Goal: Task Accomplishment & Management: Manage account settings

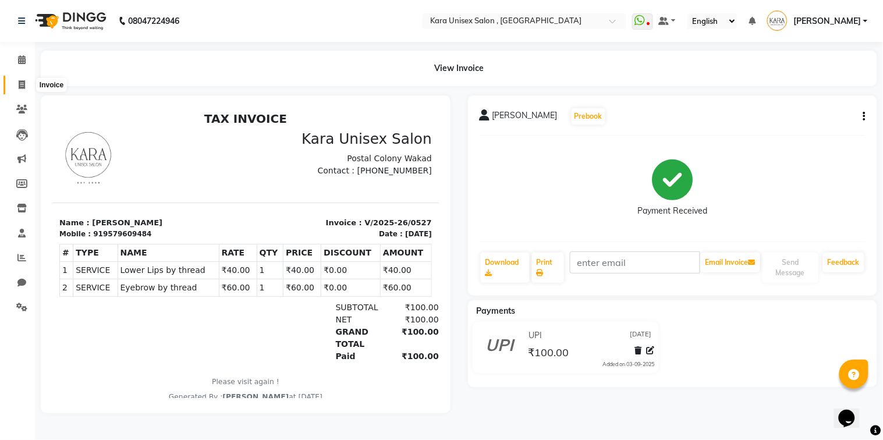
click at [19, 82] on icon at bounding box center [22, 84] width 6 height 9
select select "service"
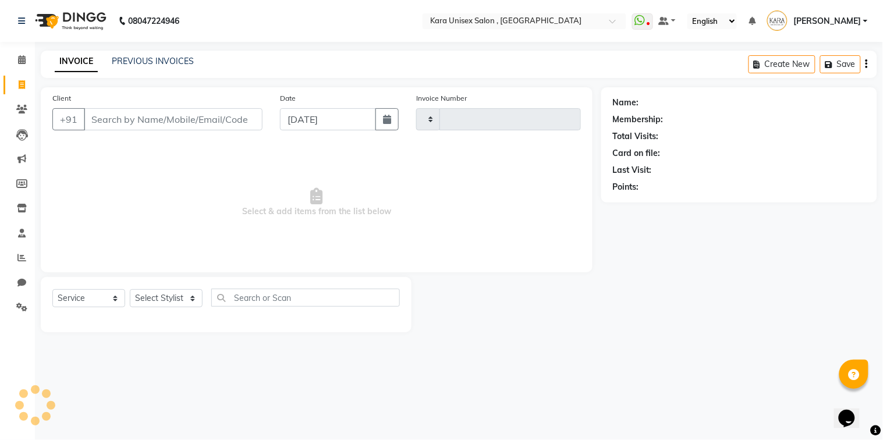
type input "0528"
select select "7293"
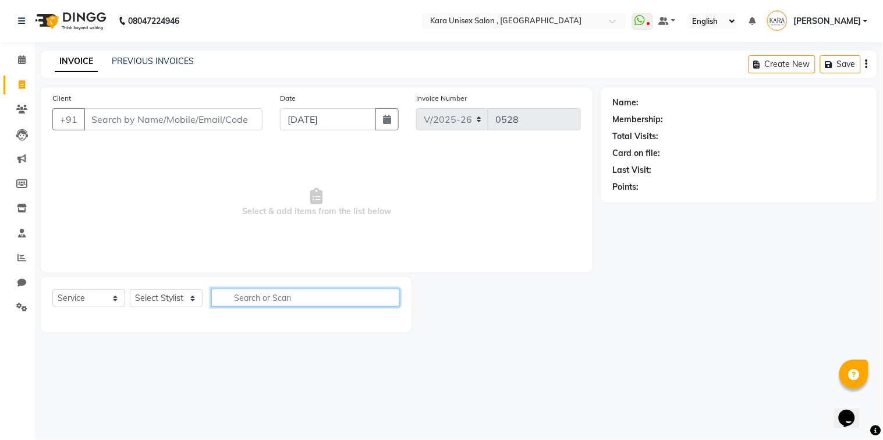
click at [242, 305] on input "text" at bounding box center [305, 298] width 189 height 18
select select "72381"
click at [130, 290] on select "Select Stylist Alka Atul [PERSON_NAME] Guru [PERSON_NAME] Neha [PERSON_NAME] [P…" at bounding box center [166, 298] width 73 height 18
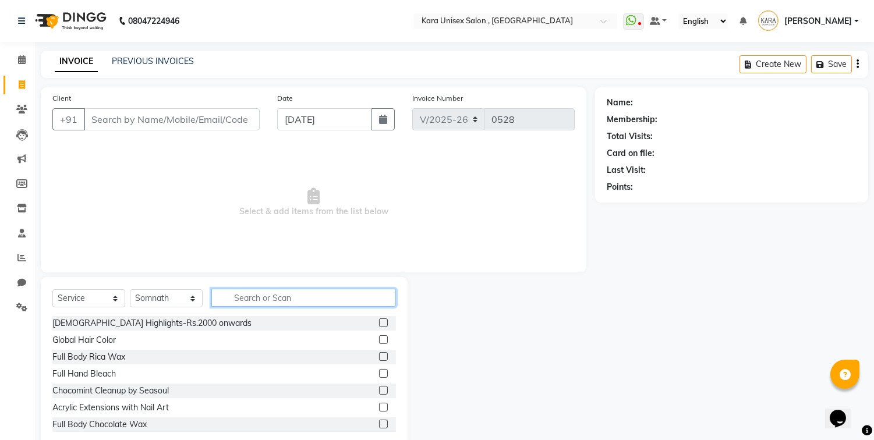
click at [301, 300] on input "text" at bounding box center [303, 298] width 185 height 18
type input "e"
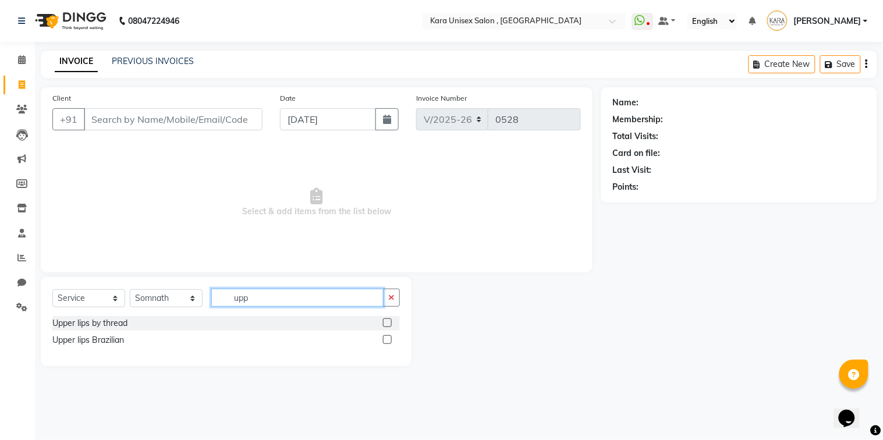
type input "upp"
click at [287, 331] on div "Upper lips by thread Upper lips Brazilian" at bounding box center [226, 333] width 348 height 34
click at [388, 325] on label at bounding box center [387, 322] width 9 height 9
click at [388, 325] on input "checkbox" at bounding box center [387, 324] width 8 height 8
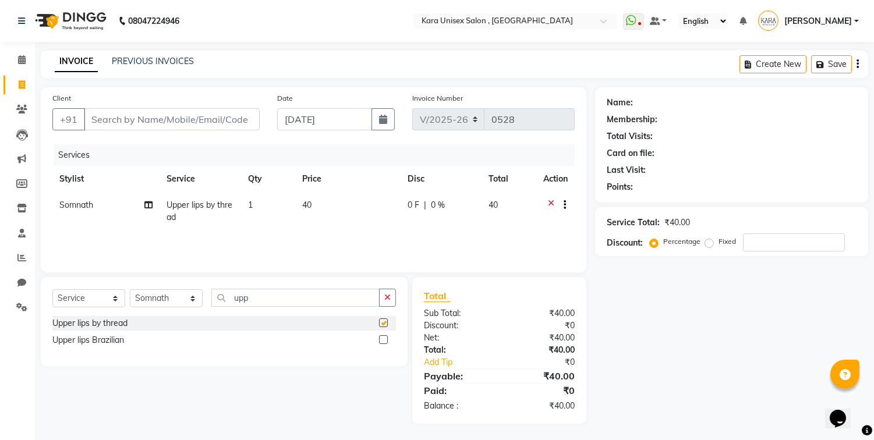
checkbox input "false"
click at [16, 63] on span at bounding box center [22, 60] width 20 height 13
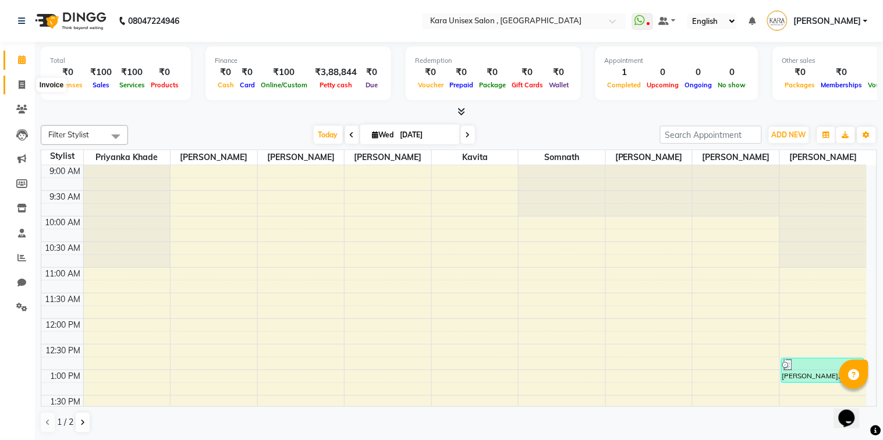
click at [22, 90] on span at bounding box center [22, 85] width 20 height 13
select select "service"
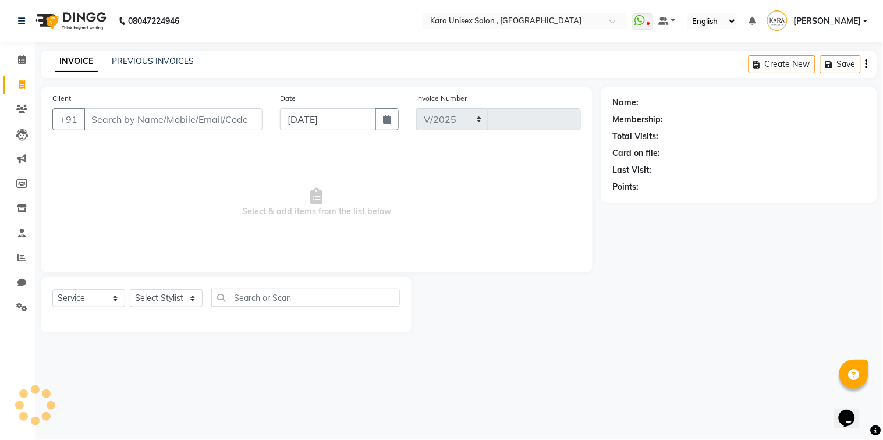
select select "7293"
type input "0528"
click at [153, 124] on input "Client" at bounding box center [173, 119] width 179 height 22
type input "a"
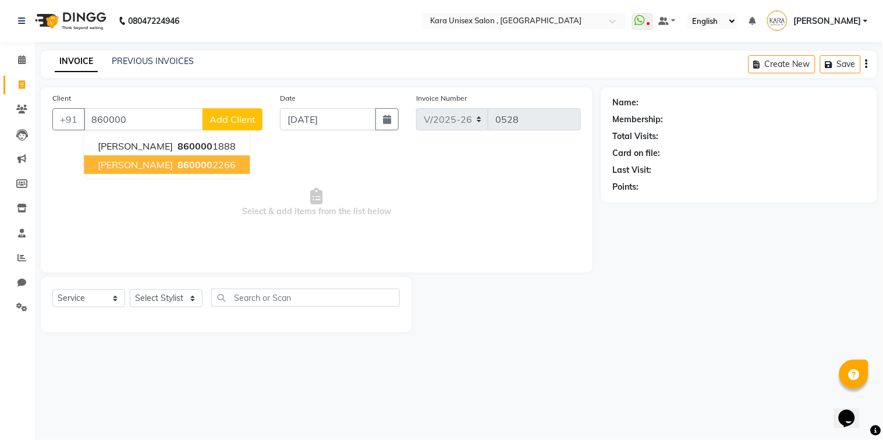
click at [194, 166] on ngb-highlight "860000 2266" at bounding box center [205, 165] width 61 height 12
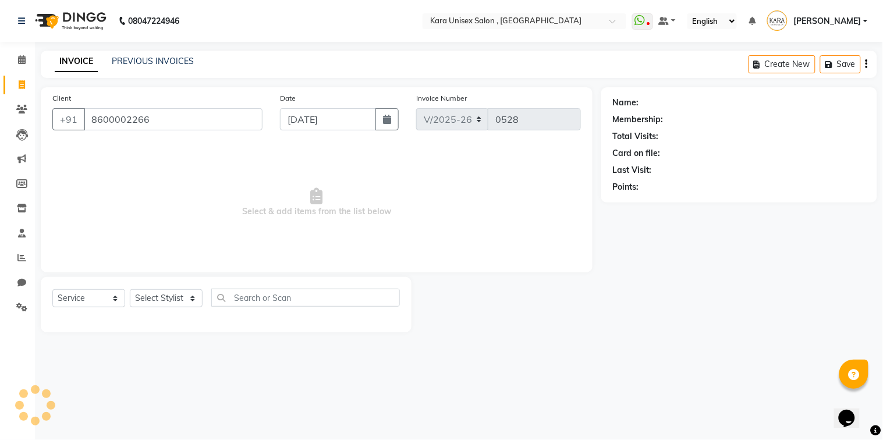
type input "8600002266"
select select "1: Object"
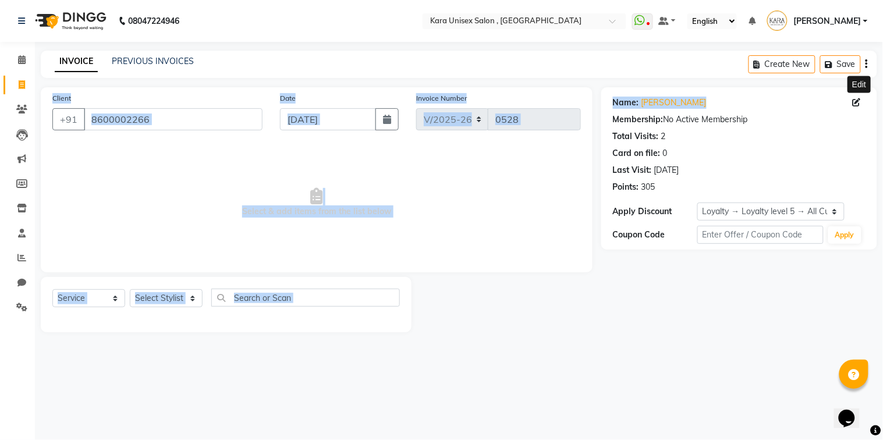
drag, startPoint x: 883, startPoint y: 73, endPoint x: 859, endPoint y: 97, distance: 32.9
click at [859, 97] on main "INVOICE PREVIOUS INVOICES Create New Save Client [PHONE_NUMBER] Date [DATE] Inv…" at bounding box center [459, 200] width 848 height 299
click at [859, 97] on span at bounding box center [859, 103] width 13 height 12
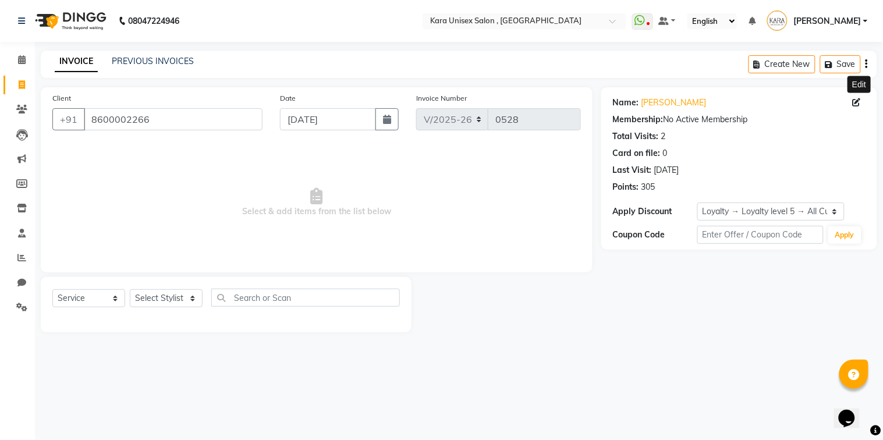
click at [858, 97] on span at bounding box center [859, 103] width 13 height 12
click at [853, 106] on icon at bounding box center [857, 102] width 8 height 8
select select "[DEMOGRAPHIC_DATA]"
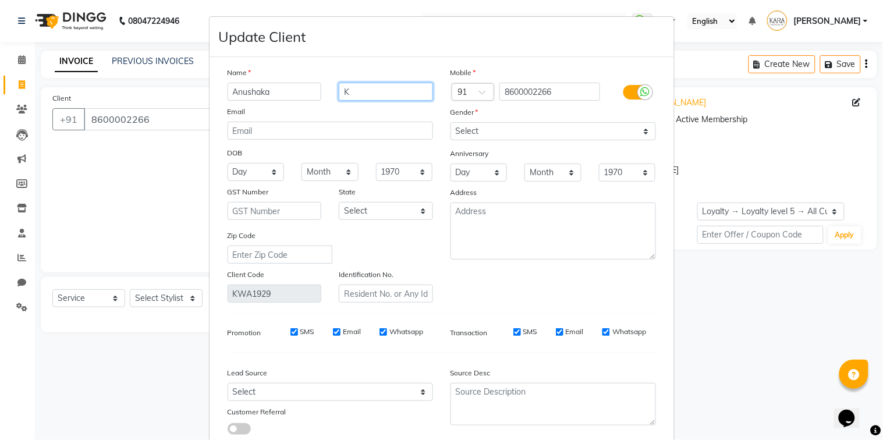
click at [388, 85] on input "K" at bounding box center [386, 92] width 94 height 18
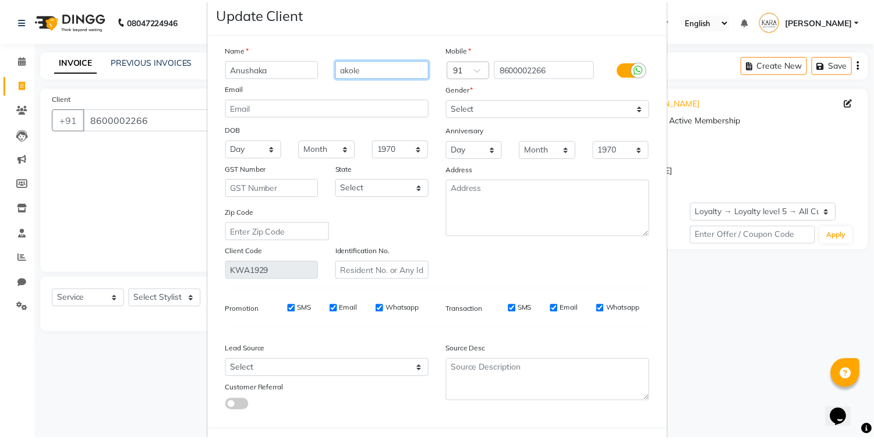
scroll to position [77, 0]
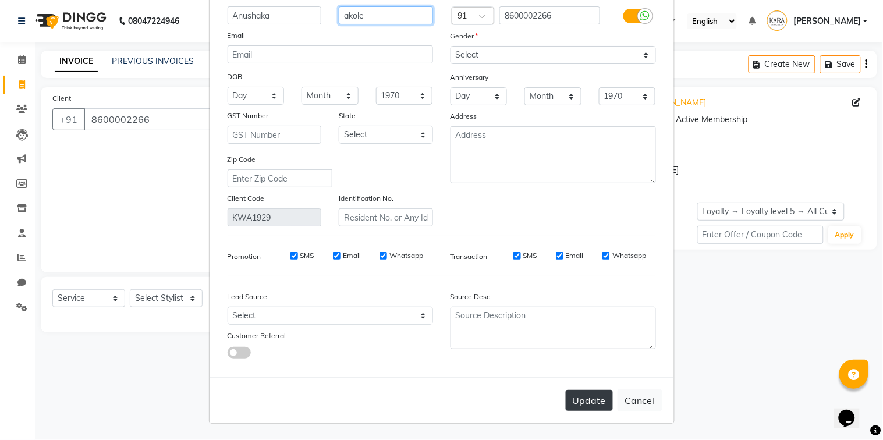
type input "akole"
click at [566, 399] on button "Update" at bounding box center [589, 400] width 47 height 21
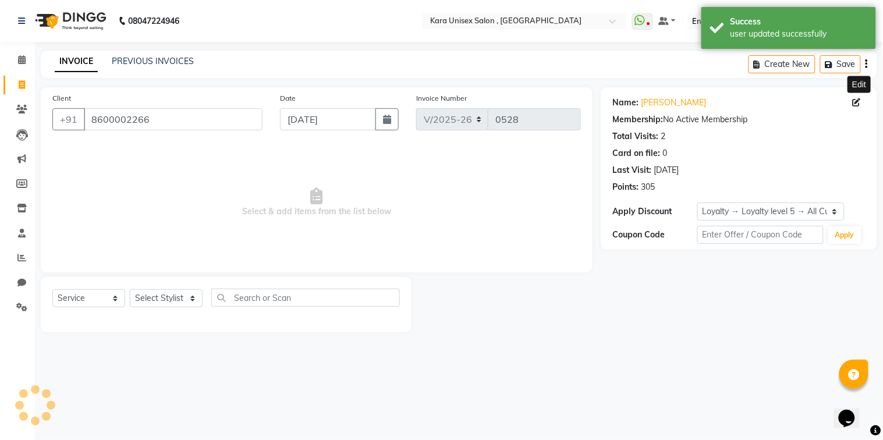
select select "1: Object"
click at [178, 310] on div "Select Service Product Membership Package Voucher Prepaid Gift Card Select Styl…" at bounding box center [226, 302] width 348 height 27
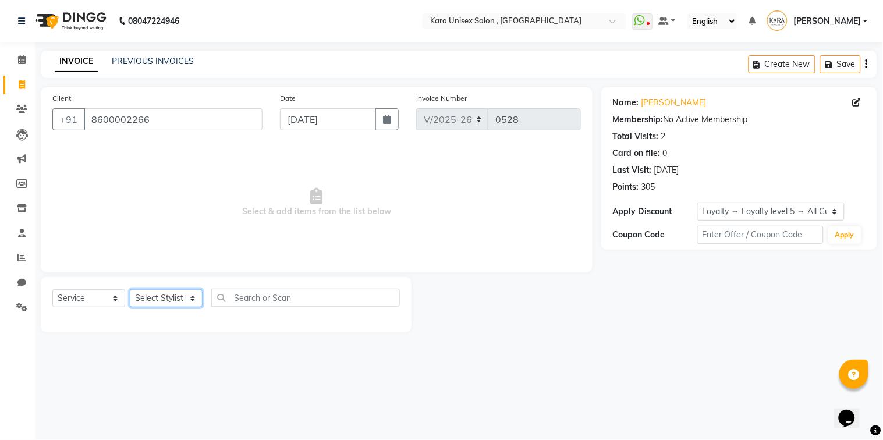
select select "90398"
click at [130, 290] on select "Select Stylist Alka Atul [PERSON_NAME] Guru [PERSON_NAME] Neha [PERSON_NAME] [P…" at bounding box center [166, 298] width 73 height 18
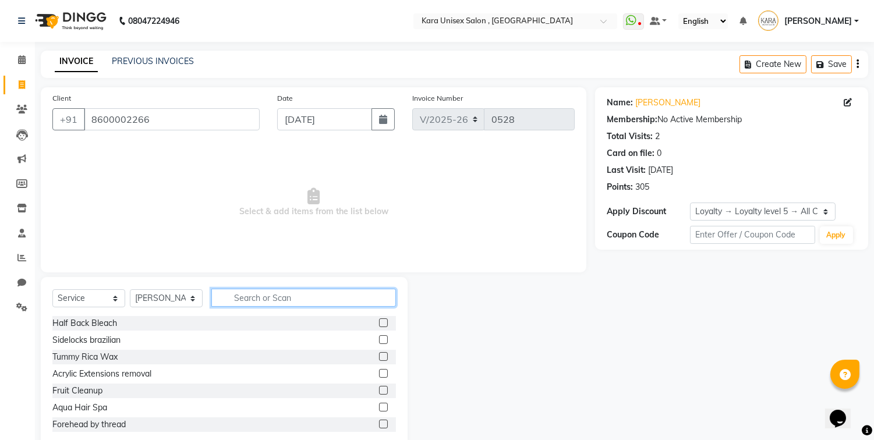
click at [247, 300] on input "text" at bounding box center [303, 298] width 185 height 18
type input "thre"
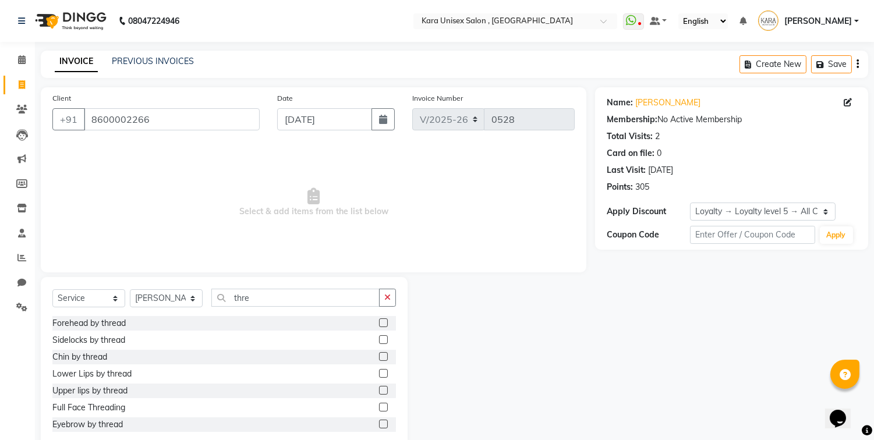
click at [379, 387] on label at bounding box center [383, 390] width 9 height 9
click at [379, 387] on input "checkbox" at bounding box center [383, 391] width 8 height 8
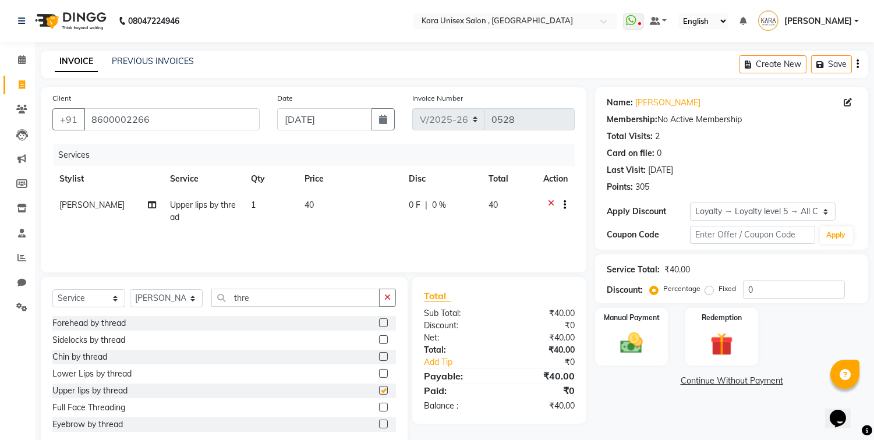
checkbox input "false"
click at [379, 418] on label at bounding box center [383, 422] width 9 height 9
click at [379, 419] on input "checkbox" at bounding box center [383, 423] width 8 height 8
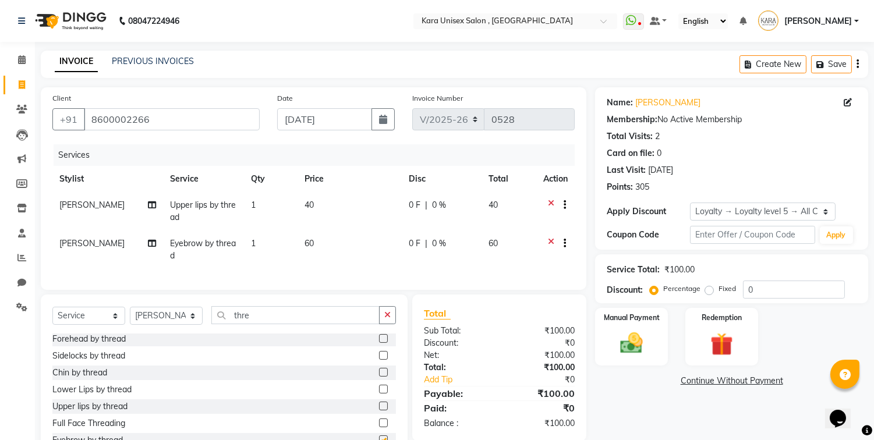
checkbox input "false"
click at [765, 422] on div "Name: [PERSON_NAME] Membership: No Active Membership Total Visits: 2 Card on fi…" at bounding box center [736, 276] width 282 height 379
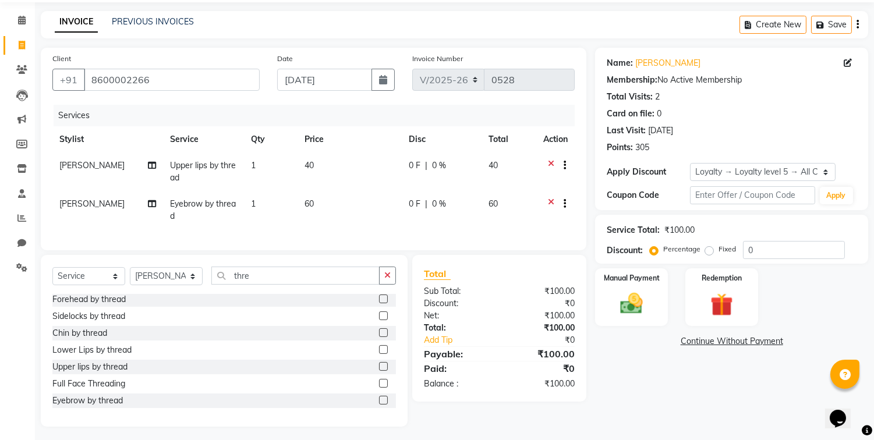
scroll to position [53, 0]
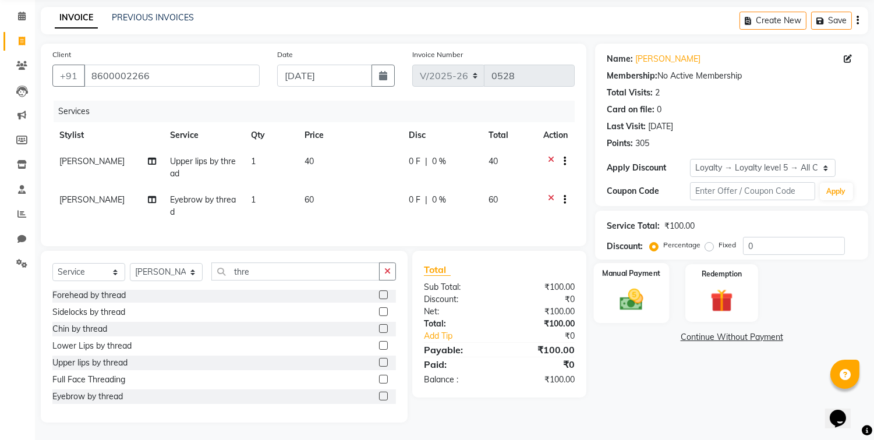
click at [625, 293] on img at bounding box center [632, 299] width 38 height 27
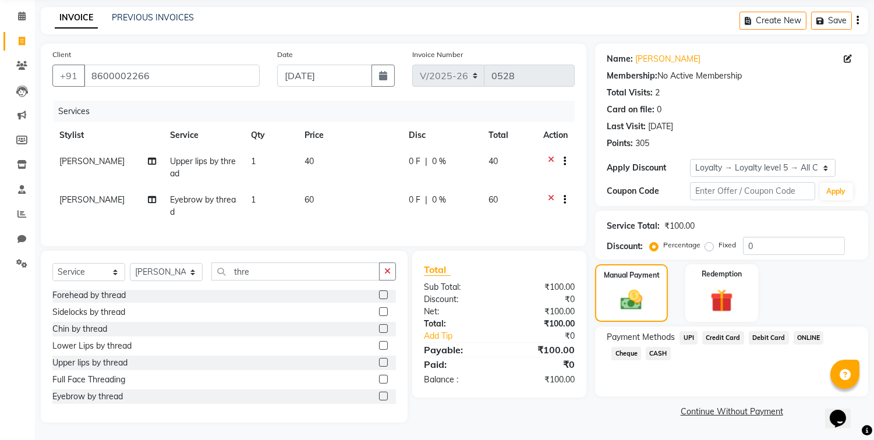
click at [686, 331] on span "UPI" at bounding box center [689, 337] width 18 height 13
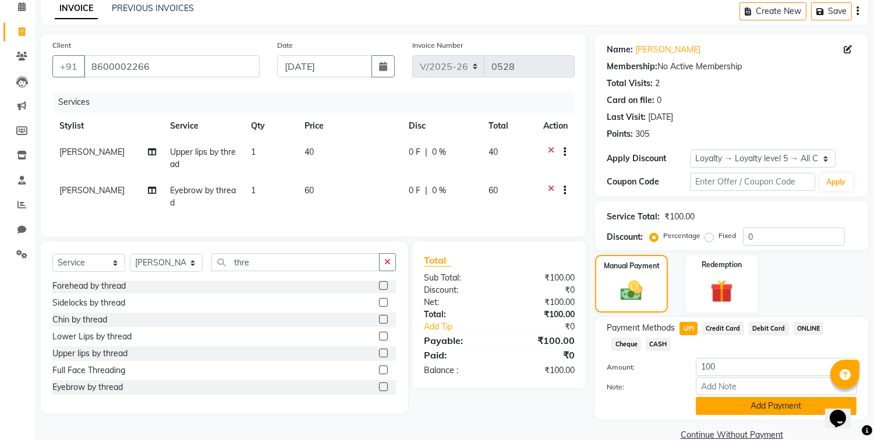
click at [753, 408] on button "Add Payment" at bounding box center [776, 406] width 161 height 18
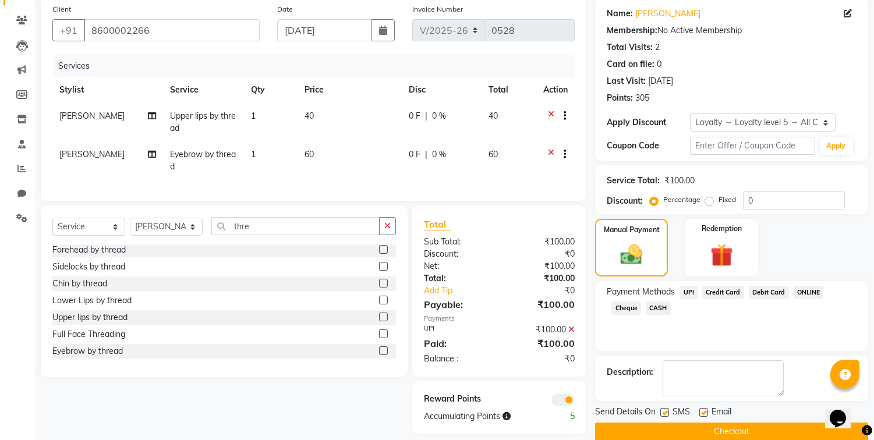
scroll to position [109, 0]
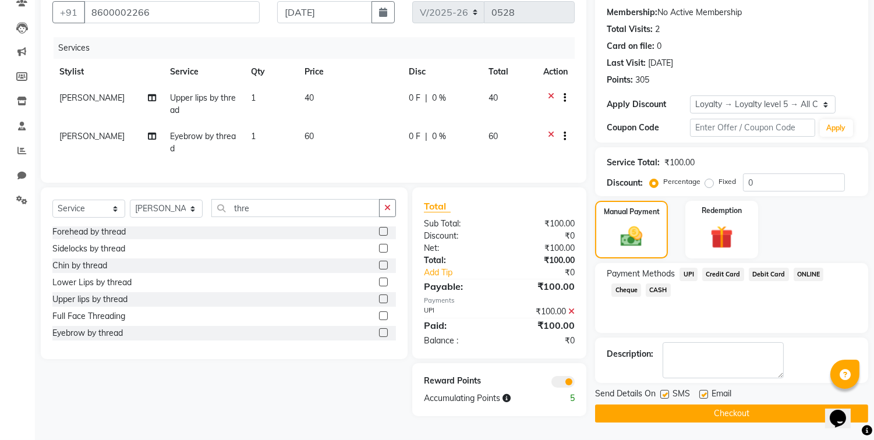
click at [744, 412] on button "Checkout" at bounding box center [731, 414] width 273 height 18
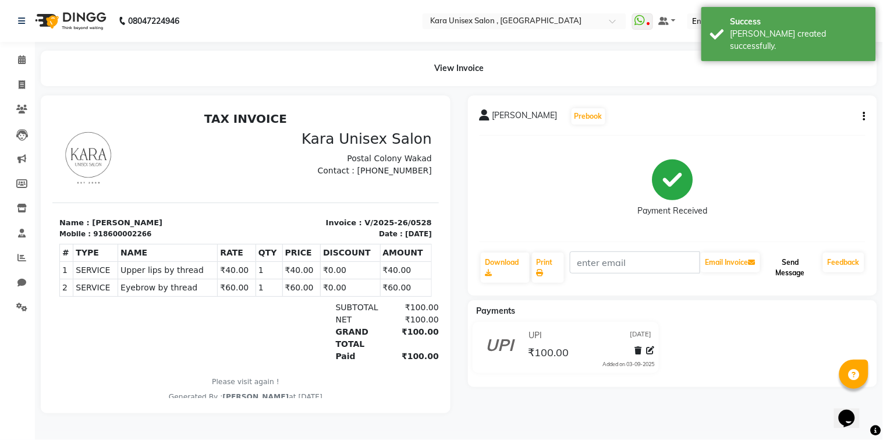
click at [802, 281] on button "Send Message" at bounding box center [791, 268] width 56 height 30
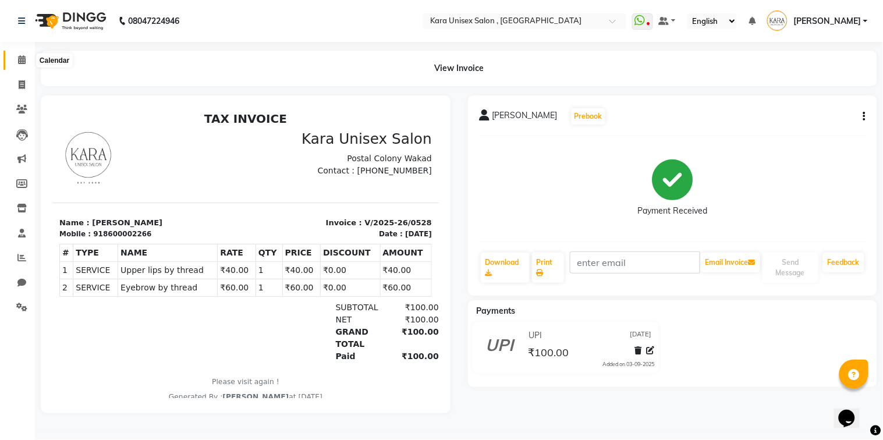
click at [19, 61] on icon at bounding box center [22, 59] width 8 height 9
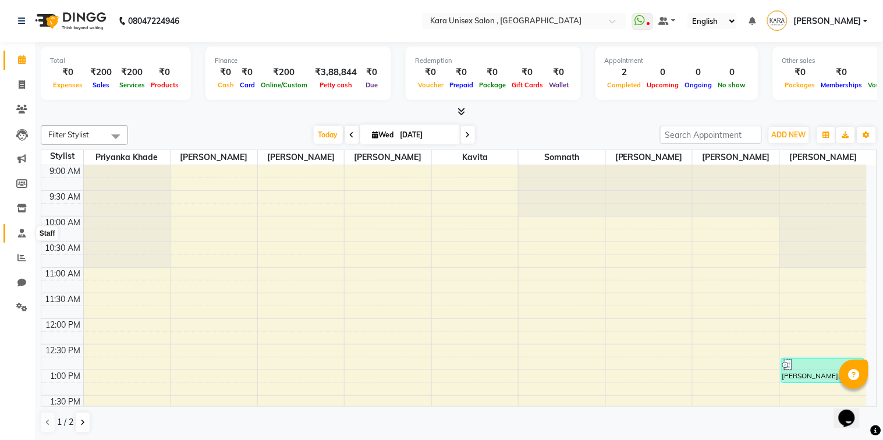
click at [19, 233] on icon at bounding box center [22, 233] width 8 height 9
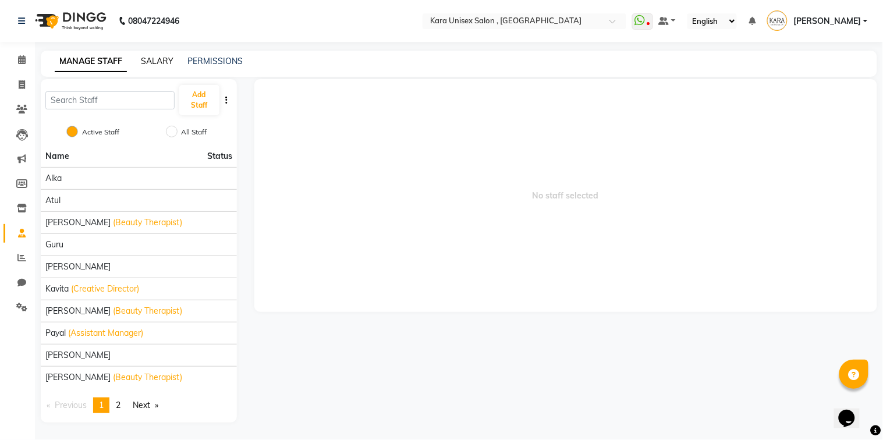
click at [150, 56] on link "SALARY" at bounding box center [157, 61] width 33 height 10
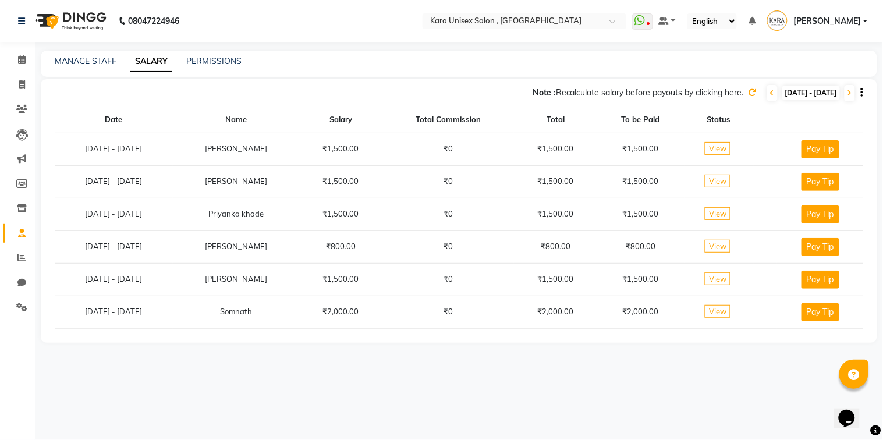
click at [749, 96] on icon at bounding box center [753, 93] width 8 height 8
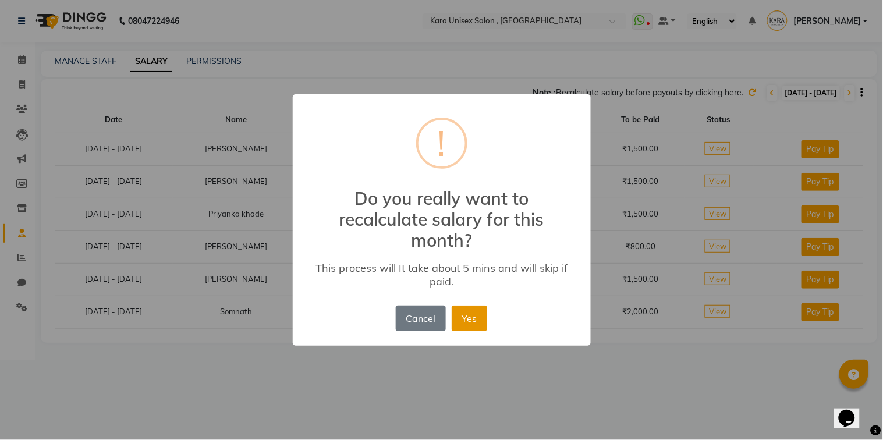
click at [468, 324] on button "Yes" at bounding box center [470, 319] width 36 height 26
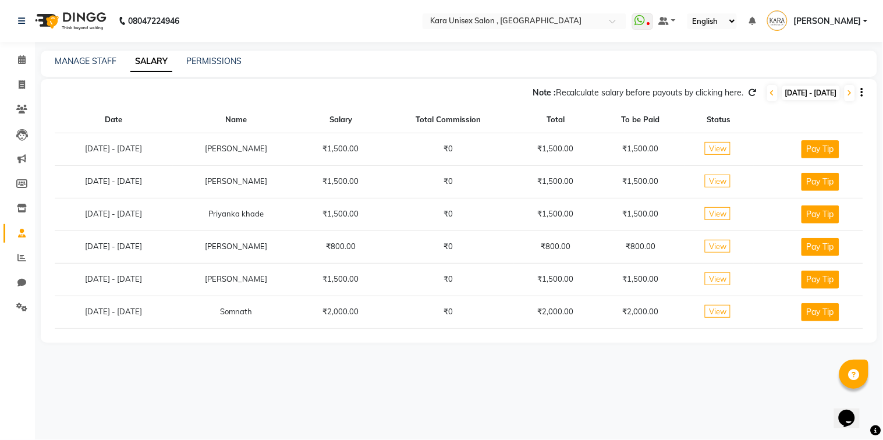
click at [749, 93] on icon at bounding box center [753, 93] width 8 height 8
click at [749, 92] on icon at bounding box center [753, 93] width 8 height 8
click at [719, 210] on span "View" at bounding box center [718, 213] width 26 height 13
click at [26, 261] on span at bounding box center [22, 258] width 20 height 13
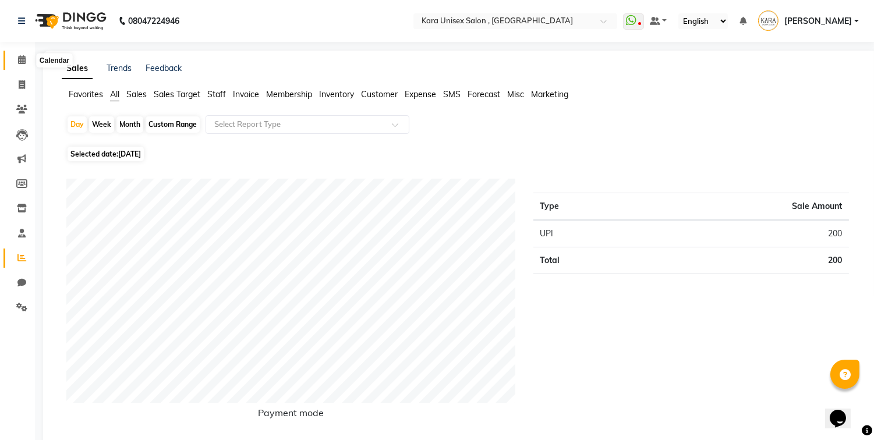
click at [19, 63] on icon at bounding box center [22, 59] width 8 height 9
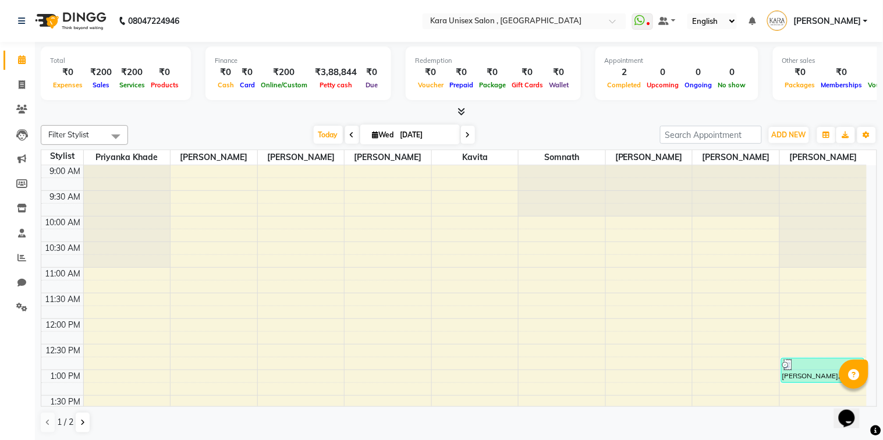
click at [458, 109] on icon at bounding box center [462, 111] width 8 height 9
